Goal: Task Accomplishment & Management: Manage account settings

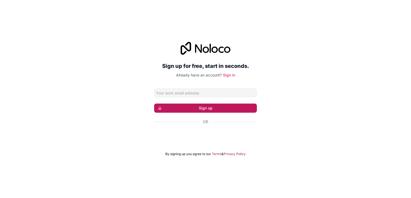
click at [211, 108] on button "Sign up" at bounding box center [205, 107] width 103 height 9
click at [232, 75] on link "Sign in" at bounding box center [229, 75] width 12 height 5
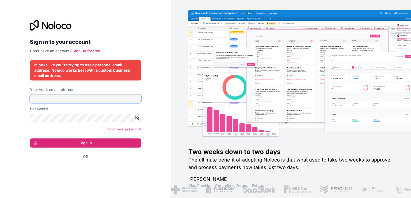
click at [55, 100] on input "Your work email address" at bounding box center [85, 98] width 111 height 9
type input "[EMAIL_ADDRESS][DOMAIN_NAME]"
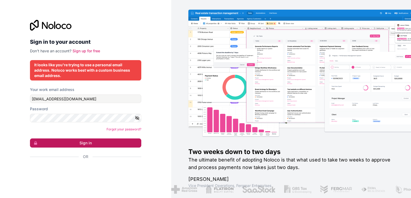
click at [92, 140] on button "Sign in" at bounding box center [85, 142] width 111 height 9
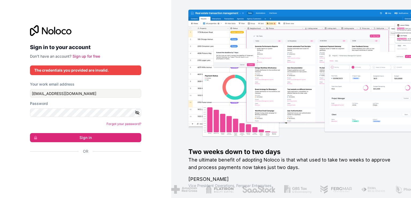
click at [137, 113] on icon "button" at bounding box center [137, 112] width 5 height 5
click at [138, 113] on icon "button" at bounding box center [138, 113] width 4 height 4
click at [138, 111] on icon "button" at bounding box center [138, 112] width 4 height 2
click at [93, 139] on button "Sign in" at bounding box center [85, 137] width 111 height 9
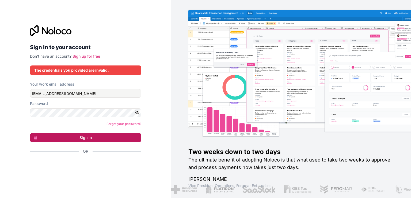
click at [93, 138] on button "Sign in" at bounding box center [85, 137] width 111 height 9
click at [138, 114] on icon "button" at bounding box center [138, 113] width 4 height 4
click at [138, 114] on icon "button" at bounding box center [137, 112] width 5 height 5
click at [91, 138] on button "Sign in" at bounding box center [85, 137] width 111 height 9
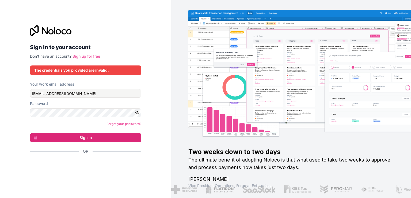
click at [87, 56] on link "Sign up for free" at bounding box center [87, 56] width 28 height 5
